Goal: Answer question/provide support: Share knowledge or assist other users

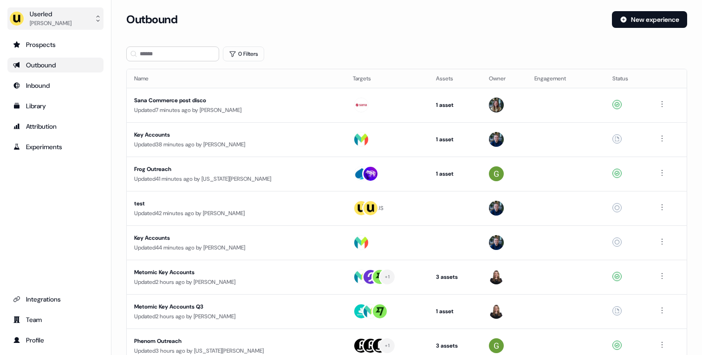
click at [74, 17] on button "Userled [PERSON_NAME]" at bounding box center [55, 18] width 96 height 22
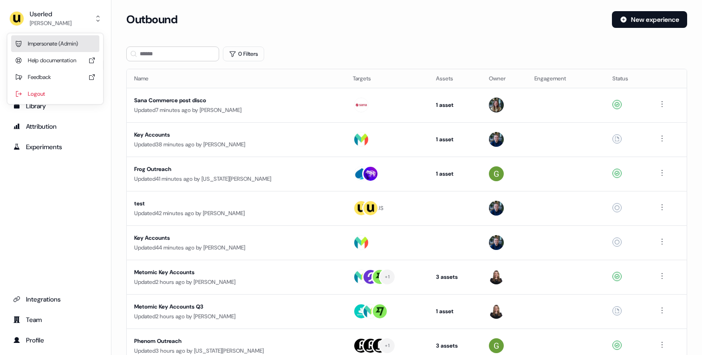
click at [55, 41] on div "Impersonate (Admin)" at bounding box center [55, 43] width 88 height 17
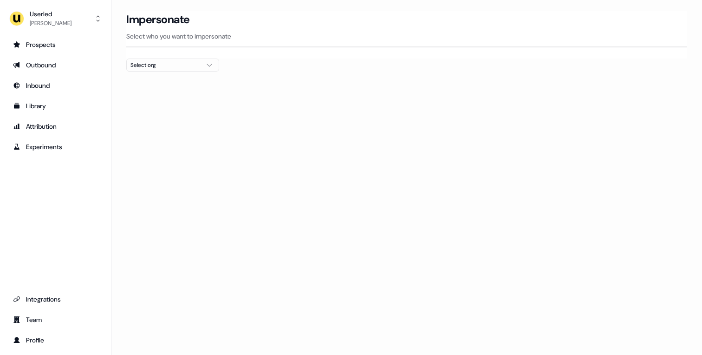
click at [189, 67] on div "Select org" at bounding box center [165, 64] width 70 height 9
type input "****"
click at [171, 99] on div "Pigment" at bounding box center [173, 98] width 92 height 15
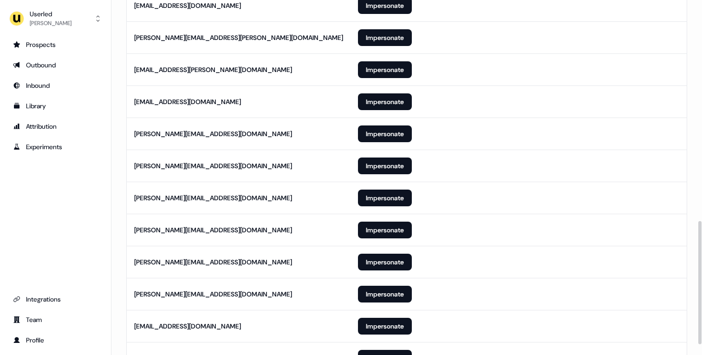
scroll to position [666, 0]
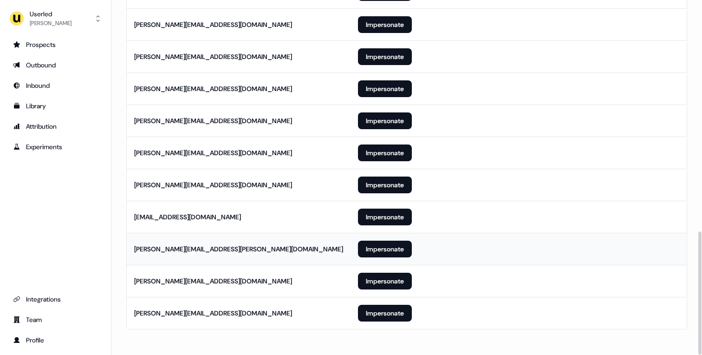
drag, startPoint x: 368, startPoint y: 312, endPoint x: 326, endPoint y: 241, distance: 83.3
click at [369, 216] on button "Impersonate" at bounding box center [385, 217] width 54 height 17
